Goal: Transaction & Acquisition: Book appointment/travel/reservation

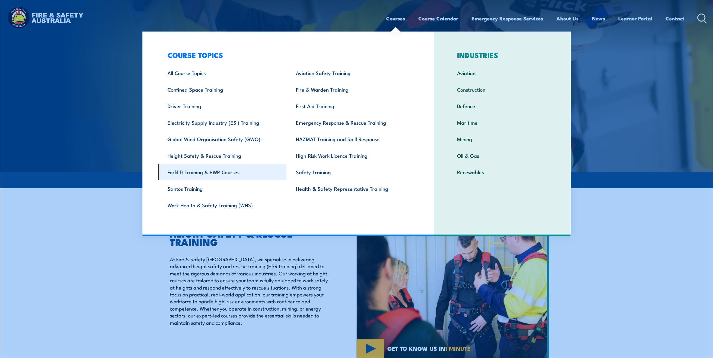
click at [186, 171] on link "Forklift Training & EWP Courses" at bounding box center [222, 172] width 128 height 17
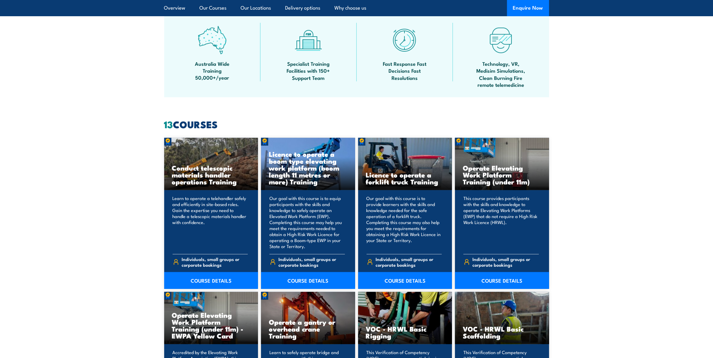
scroll to position [376, 0]
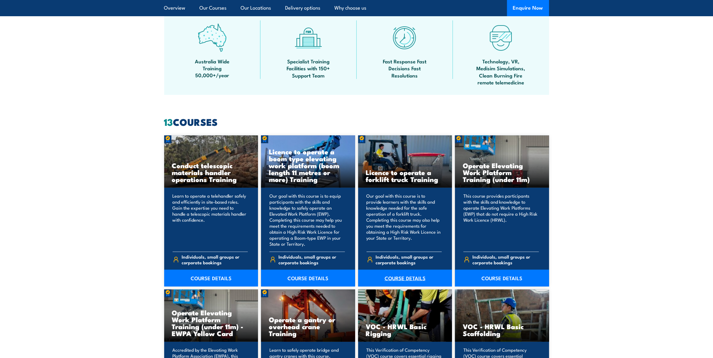
click at [399, 277] on link "COURSE DETAILS" at bounding box center [405, 278] width 94 height 17
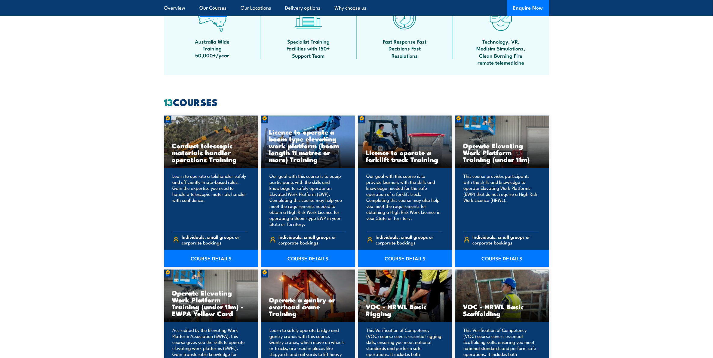
scroll to position [451, 0]
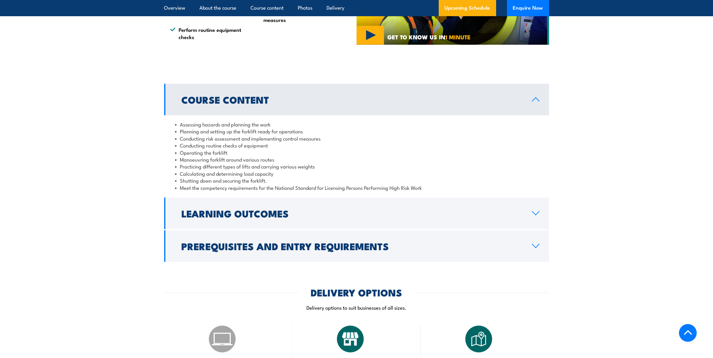
scroll to position [489, 0]
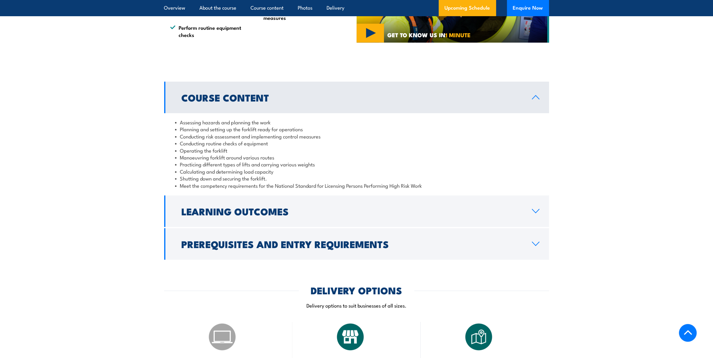
drag, startPoint x: 534, startPoint y: 242, endPoint x: 528, endPoint y: 243, distance: 5.7
click at [533, 243] on icon at bounding box center [536, 244] width 8 height 5
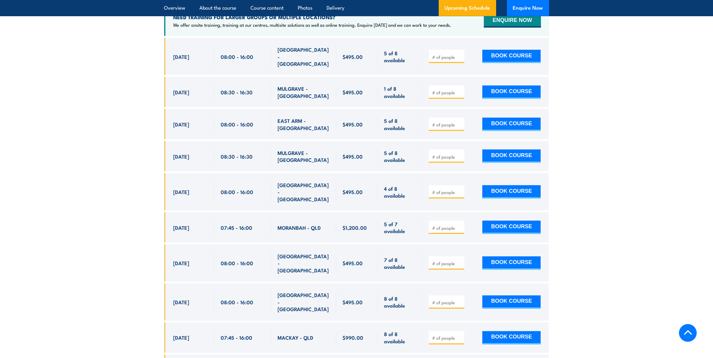
scroll to position [1165, 0]
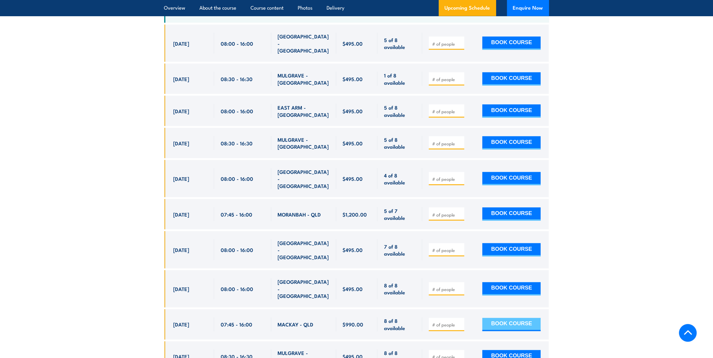
click at [492, 318] on button "BOOK COURSE" at bounding box center [511, 324] width 58 height 13
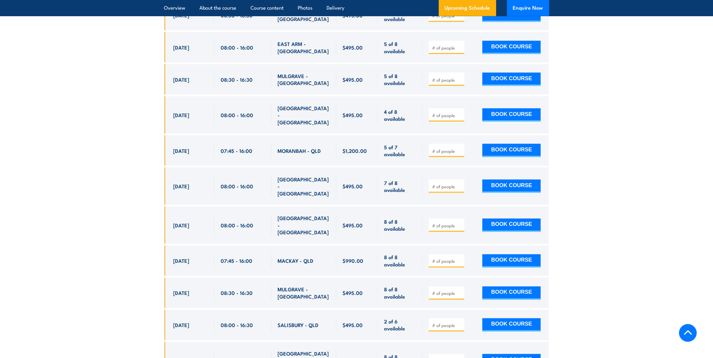
scroll to position [1241, 0]
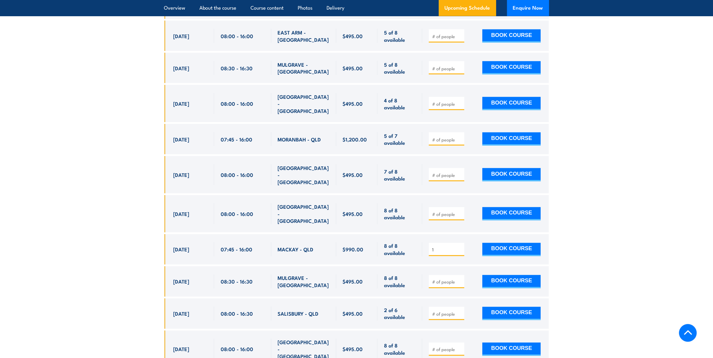
type input "1"
click at [522, 243] on div "1 BOOK COURSE" at bounding box center [485, 250] width 112 height 14
click at [512, 243] on button "BOOK COURSE" at bounding box center [511, 249] width 58 height 13
